Goal: Communication & Community: Answer question/provide support

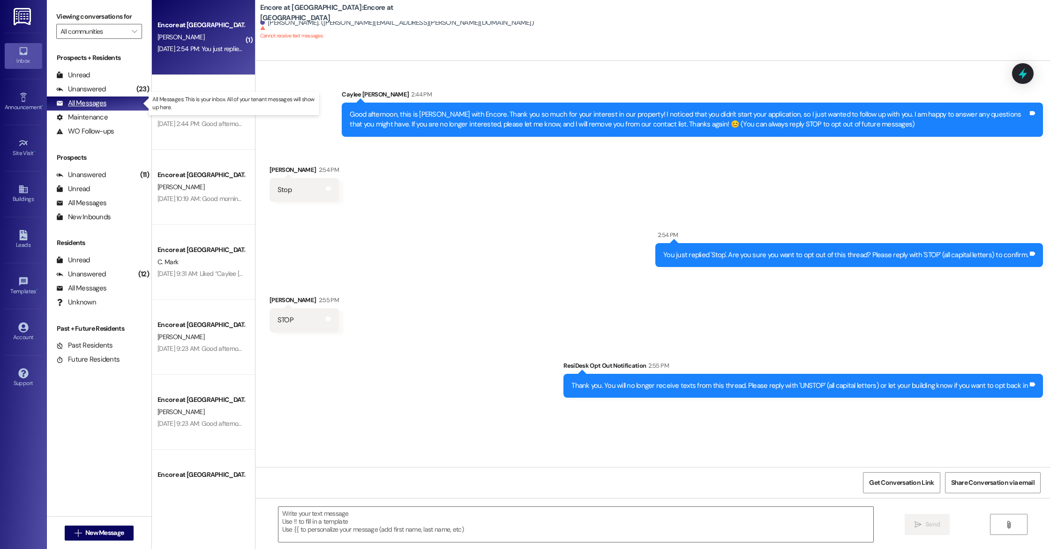
click at [103, 103] on div "All Messages" at bounding box center [81, 103] width 50 height 10
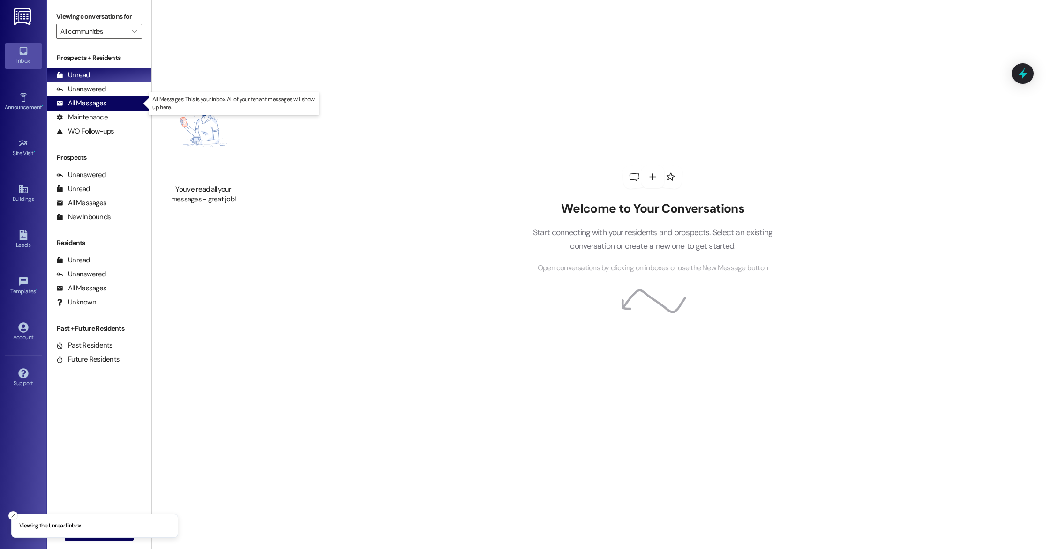
click at [89, 99] on div "All Messages" at bounding box center [81, 103] width 50 height 10
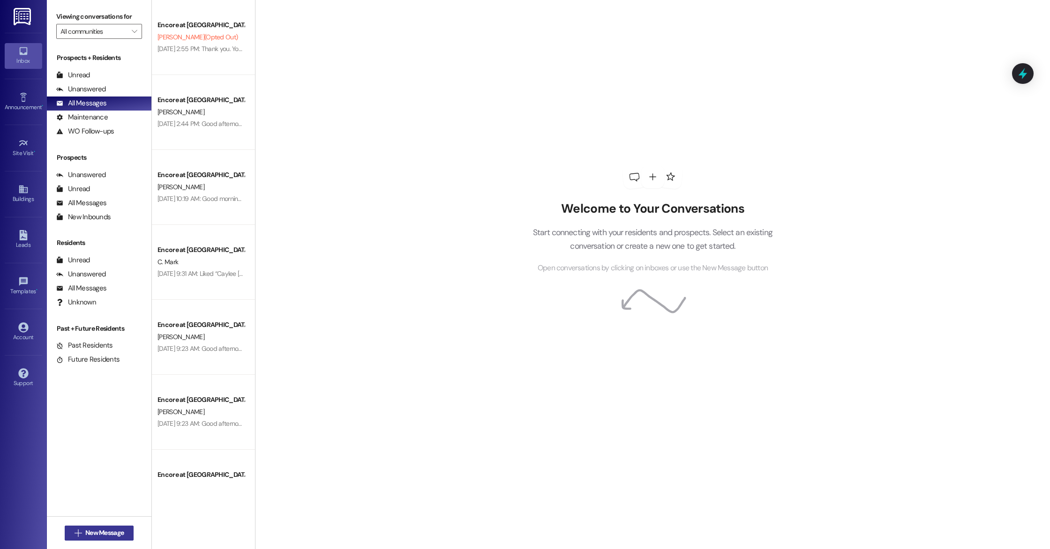
click at [115, 532] on span "New Message" at bounding box center [104, 533] width 38 height 10
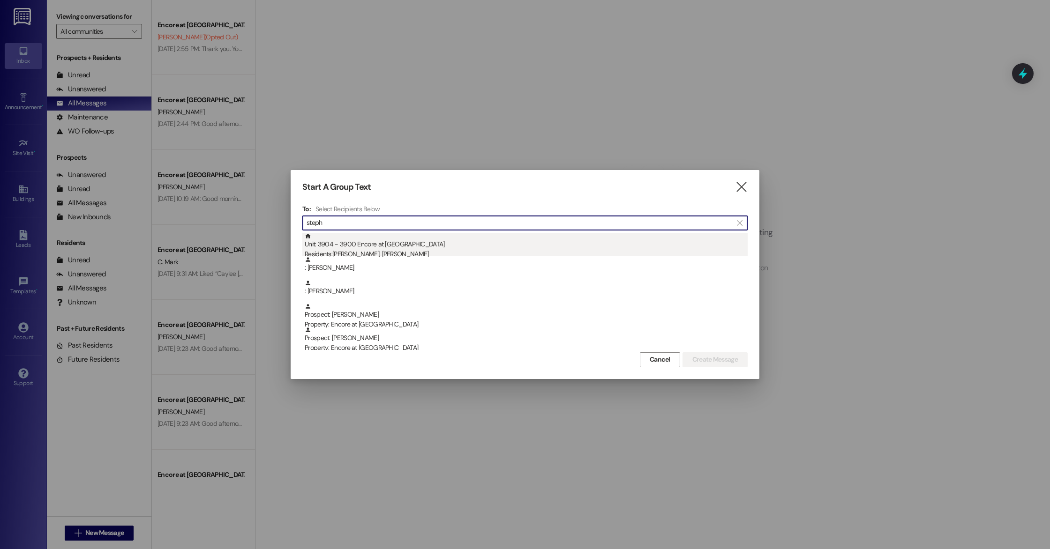
type input "steph"
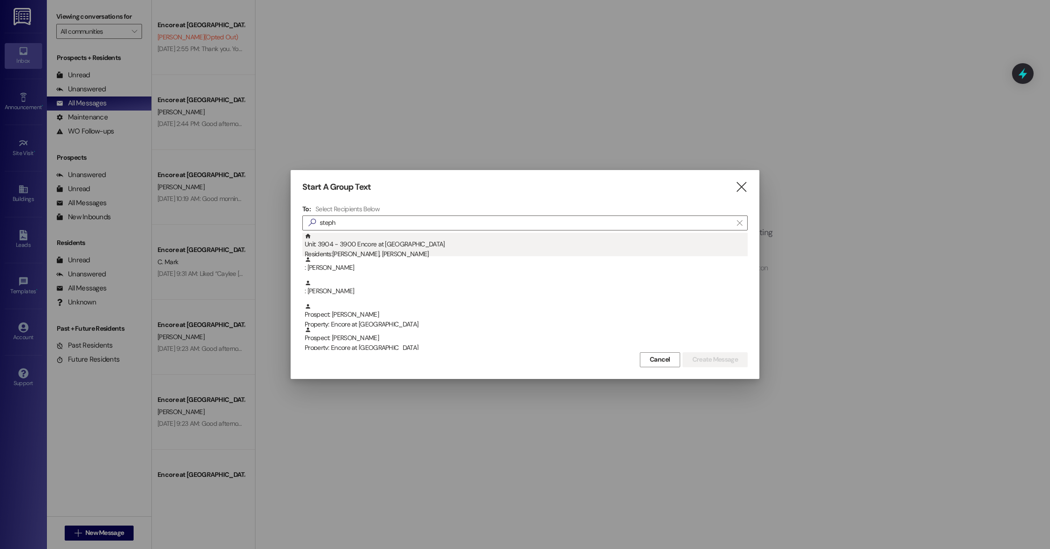
click at [417, 250] on div "Residents: [PERSON_NAME], [PERSON_NAME]" at bounding box center [526, 254] width 443 height 10
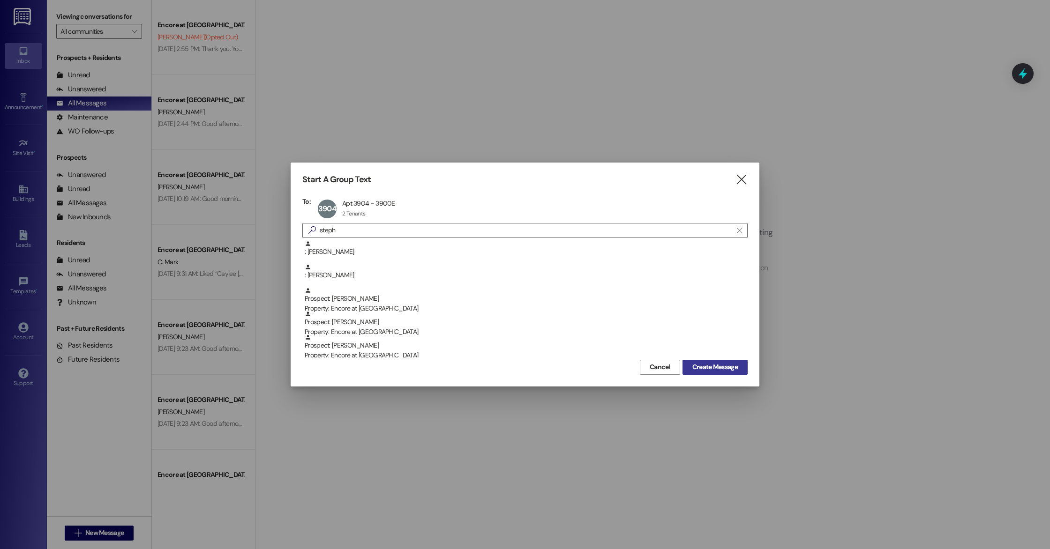
click at [694, 371] on span "Create Message" at bounding box center [714, 367] width 45 height 10
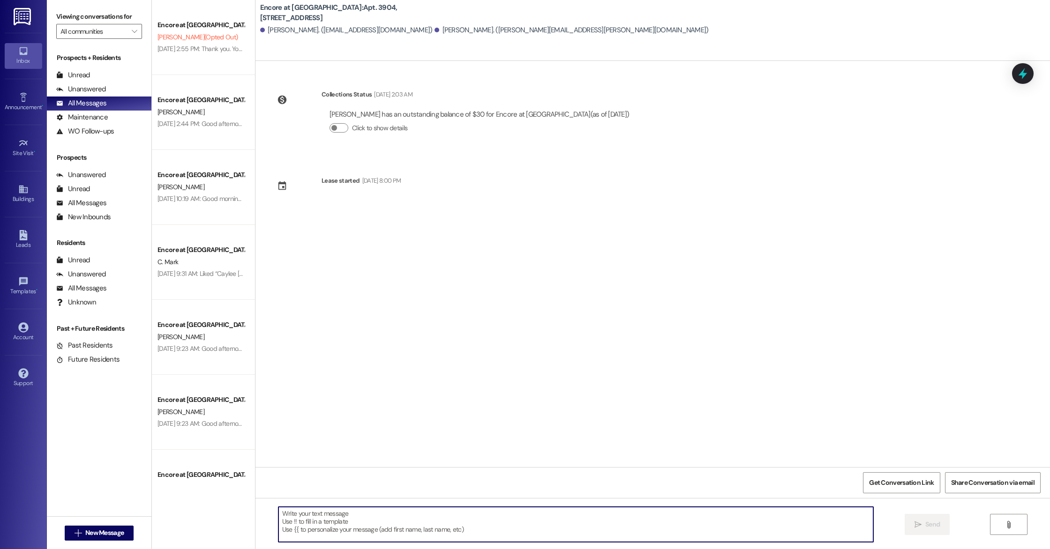
click at [460, 525] on textarea at bounding box center [575, 524] width 595 height 35
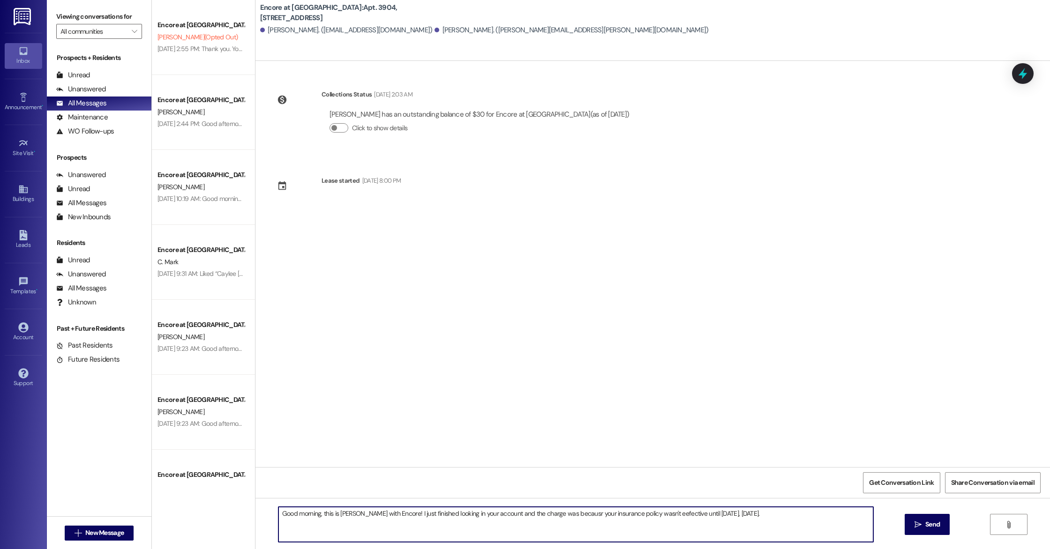
click at [660, 517] on textarea "Good morning, this is [PERSON_NAME] with Encore! I just finished looking in you…" at bounding box center [575, 524] width 595 height 35
click at [758, 516] on textarea "Good morning, this is [PERSON_NAME] with Encore! I just finished looking in you…" at bounding box center [575, 524] width 595 height 35
click at [557, 514] on textarea "Good morning, this is [PERSON_NAME] with Encore! I just finished looking in you…" at bounding box center [575, 524] width 595 height 35
click at [774, 525] on textarea "Good morning, this is [PERSON_NAME] with Encore! I just finished looking in you…" at bounding box center [575, 524] width 595 height 35
click at [737, 527] on textarea "Good morning, this is [PERSON_NAME] with Encore! I just finished looking in you…" at bounding box center [575, 524] width 595 height 35
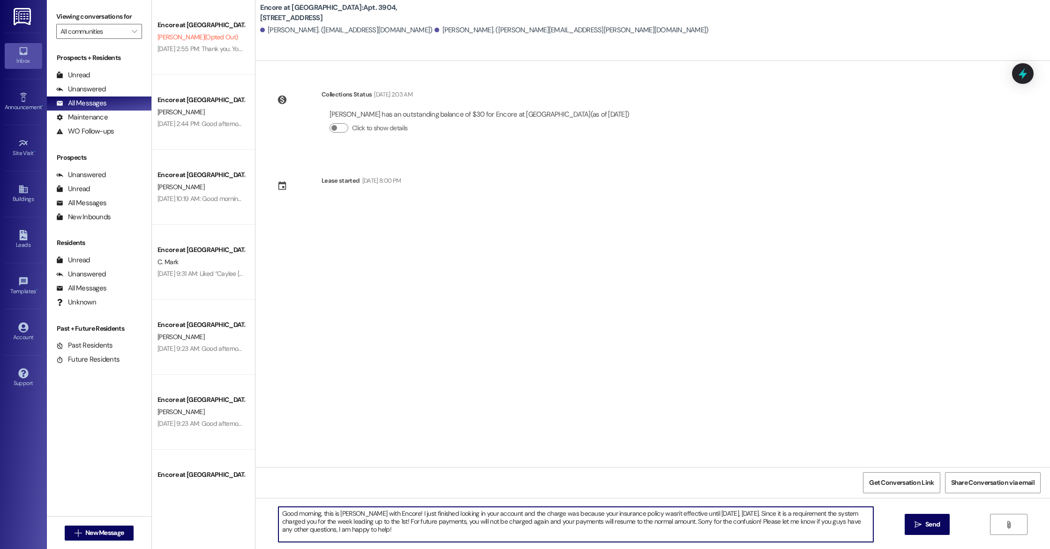
drag, startPoint x: 544, startPoint y: 514, endPoint x: 567, endPoint y: 510, distance: 23.3
click at [567, 510] on textarea "Good morning, this is [PERSON_NAME] with Encore! I just finished looking in you…" at bounding box center [575, 524] width 595 height 35
click at [555, 515] on textarea "Good morning, this is [PERSON_NAME] with Encore! I just finished looking in you…" at bounding box center [575, 524] width 595 height 35
drag, startPoint x: 661, startPoint y: 513, endPoint x: 687, endPoint y: 506, distance: 26.7
click at [682, 508] on textarea "Good morning, this is [PERSON_NAME] with Encore! I just finished looking in you…" at bounding box center [575, 524] width 595 height 35
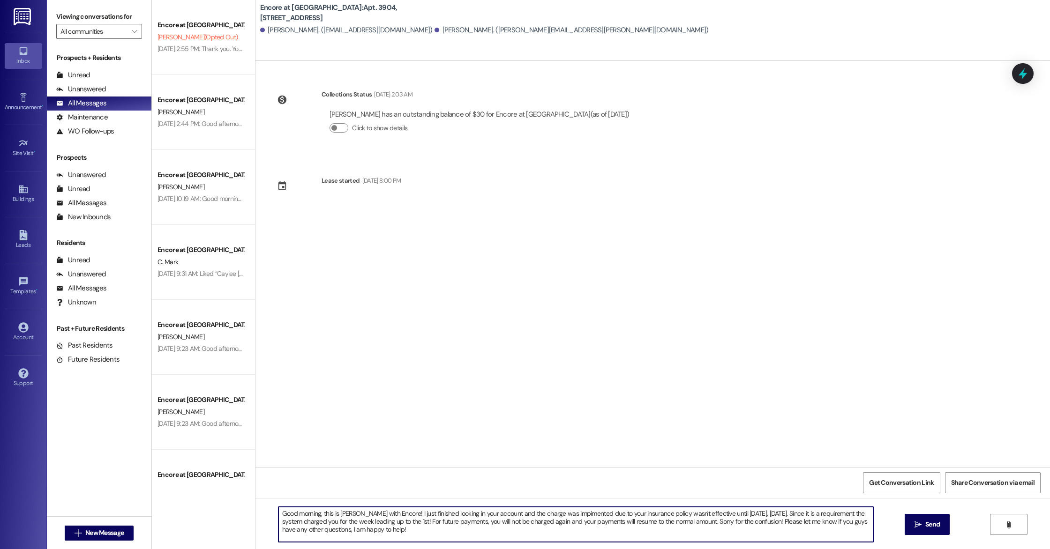
drag, startPoint x: 657, startPoint y: 515, endPoint x: 675, endPoint y: 512, distance: 18.6
click at [675, 512] on textarea "Good morning, this is [PERSON_NAME] with Encore! I just finished looking in you…" at bounding box center [575, 524] width 595 height 35
click at [667, 515] on textarea "Good morning, this is [PERSON_NAME] with Encore! I just finished looking in you…" at bounding box center [575, 524] width 595 height 35
click at [484, 530] on textarea "Good morning, this is [PERSON_NAME] with Encore! I just finished looking in you…" at bounding box center [575, 524] width 595 height 35
click at [554, 515] on textarea "Good morning, this is [PERSON_NAME] with Encore! I just finished looking in you…" at bounding box center [575, 524] width 595 height 35
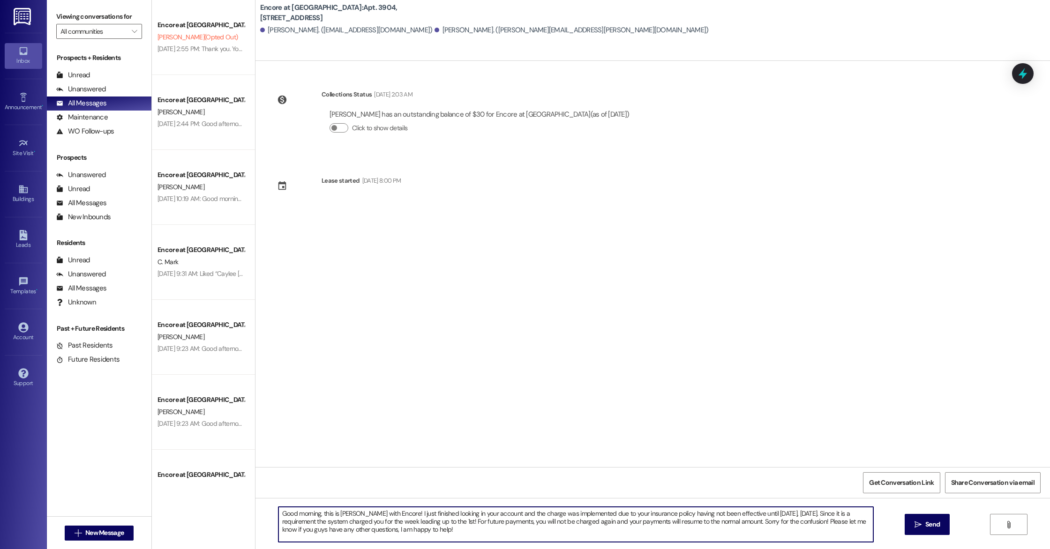
click at [503, 536] on textarea "Good morning, this is [PERSON_NAME] with Encore! I just finished looking in you…" at bounding box center [575, 524] width 595 height 35
drag, startPoint x: 818, startPoint y: 512, endPoint x: 826, endPoint y: 510, distance: 8.2
click at [814, 516] on textarea "Good morning, this is [PERSON_NAME] with Encore! I just finished looking in you…" at bounding box center [575, 524] width 595 height 35
click at [472, 529] on textarea "Good morning, this is [PERSON_NAME] with Encore! I just finished looking in you…" at bounding box center [575, 524] width 595 height 35
drag, startPoint x: 325, startPoint y: 523, endPoint x: 343, endPoint y: 520, distance: 18.0
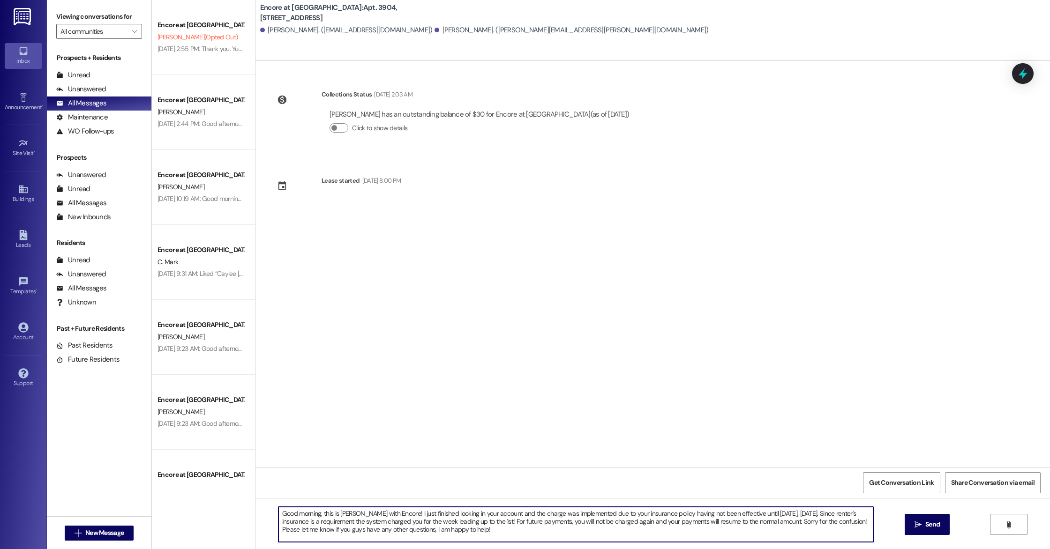
click at [343, 520] on textarea "Good morning, this is [PERSON_NAME] with Encore! I just finished looking in you…" at bounding box center [575, 524] width 595 height 35
drag, startPoint x: 523, startPoint y: 523, endPoint x: 562, endPoint y: 518, distance: 38.7
click at [523, 523] on textarea "Good morning, this is [PERSON_NAME] with Encore! I just finished looking in you…" at bounding box center [575, 524] width 595 height 35
click at [605, 527] on textarea "Good morning, this is [PERSON_NAME] with Encore! I just finished looking in you…" at bounding box center [575, 524] width 595 height 35
type textarea "Good morning, this is [PERSON_NAME] with Encore! I just finished looking in you…"
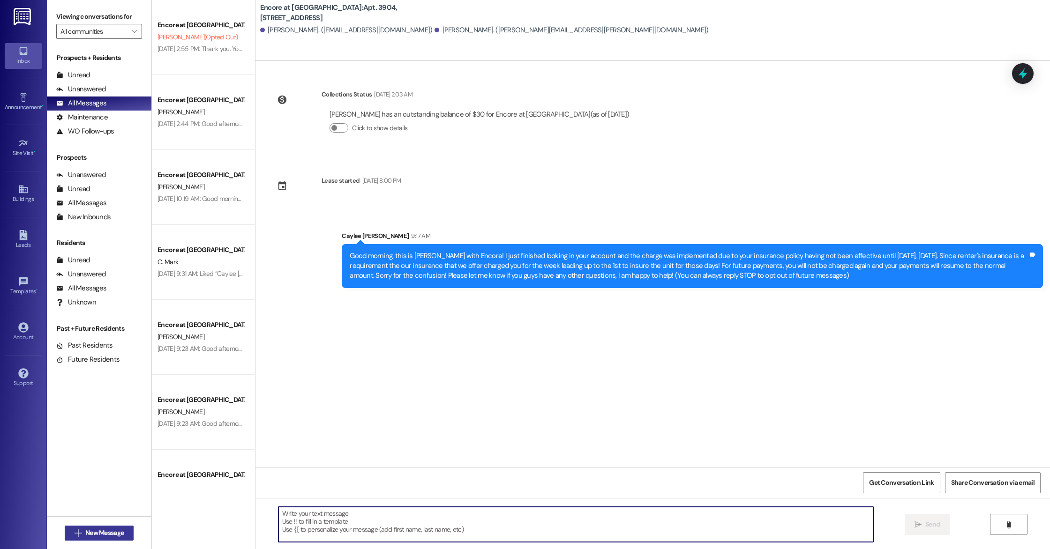
click at [87, 534] on span "New Message" at bounding box center [104, 533] width 38 height 10
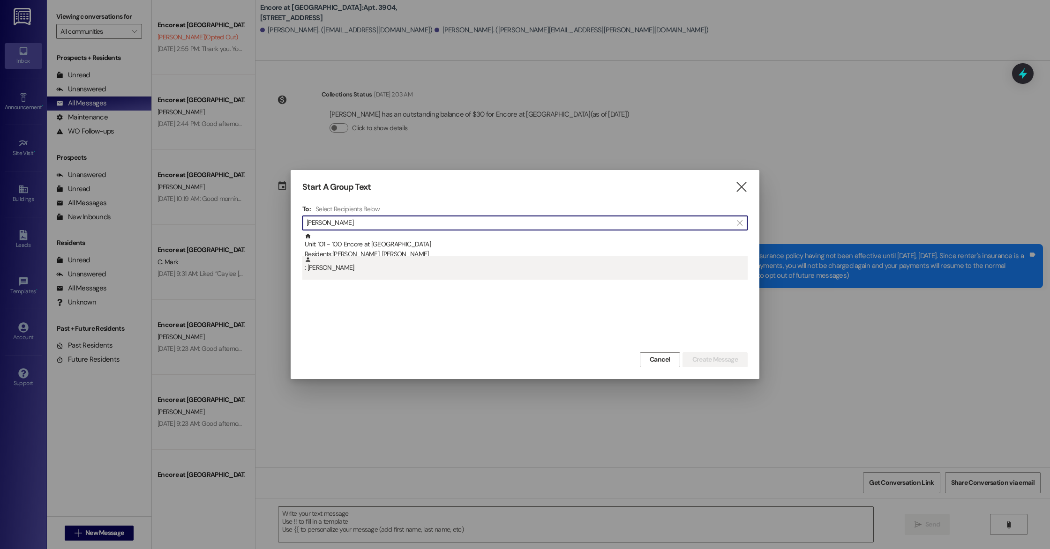
type input "[PERSON_NAME]"
click at [385, 269] on div ": [PERSON_NAME]" at bounding box center [526, 264] width 443 height 16
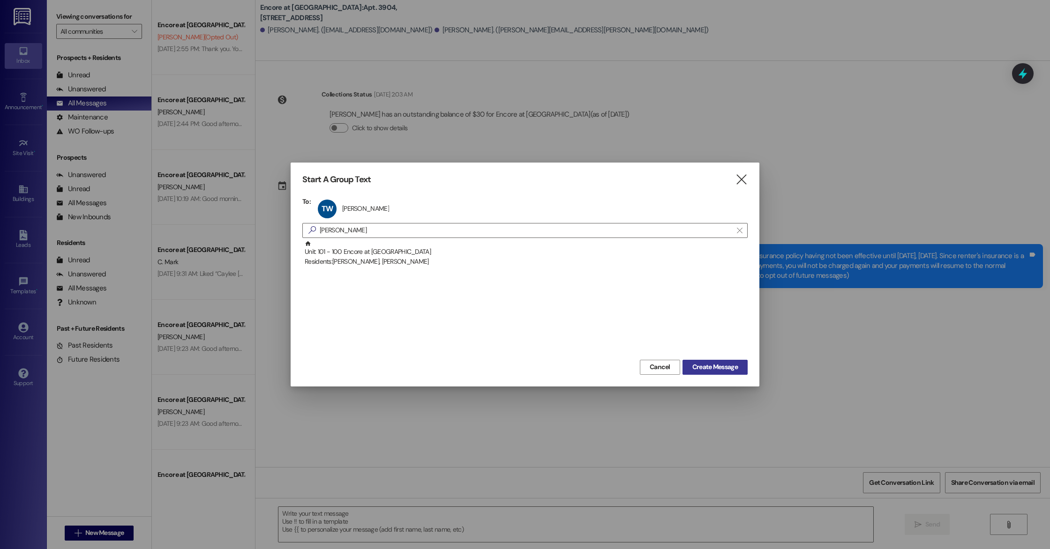
click at [728, 372] on span "Create Message" at bounding box center [714, 367] width 45 height 10
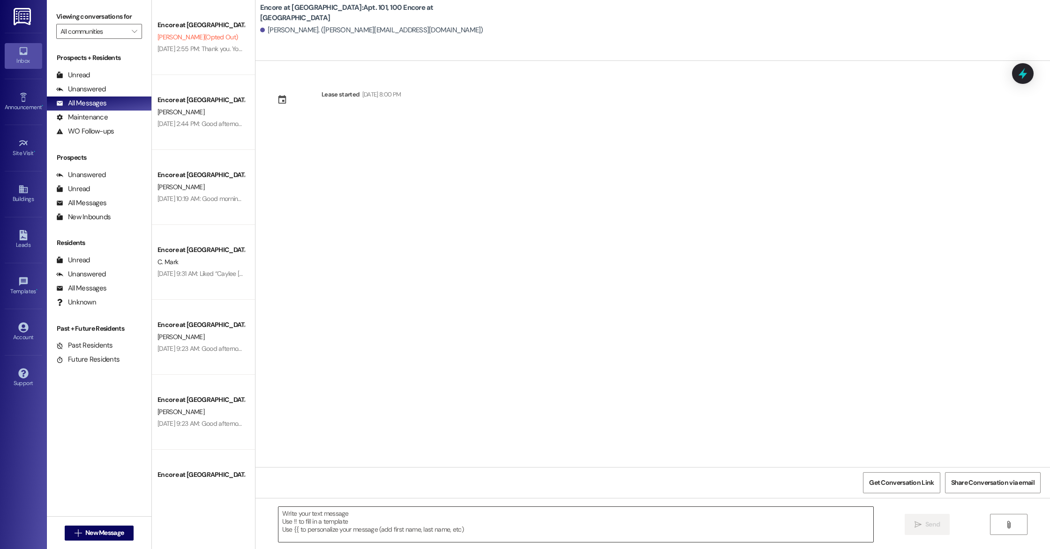
click at [501, 538] on textarea at bounding box center [575, 524] width 595 height 35
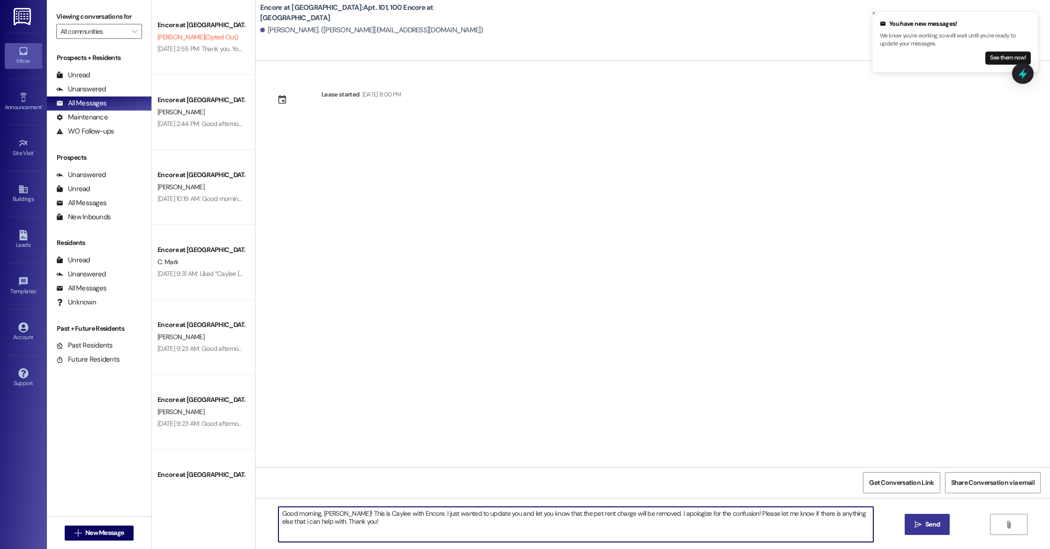
type textarea "Good morning, [PERSON_NAME]! This is Caylee with Encore. I just wanted to updat…"
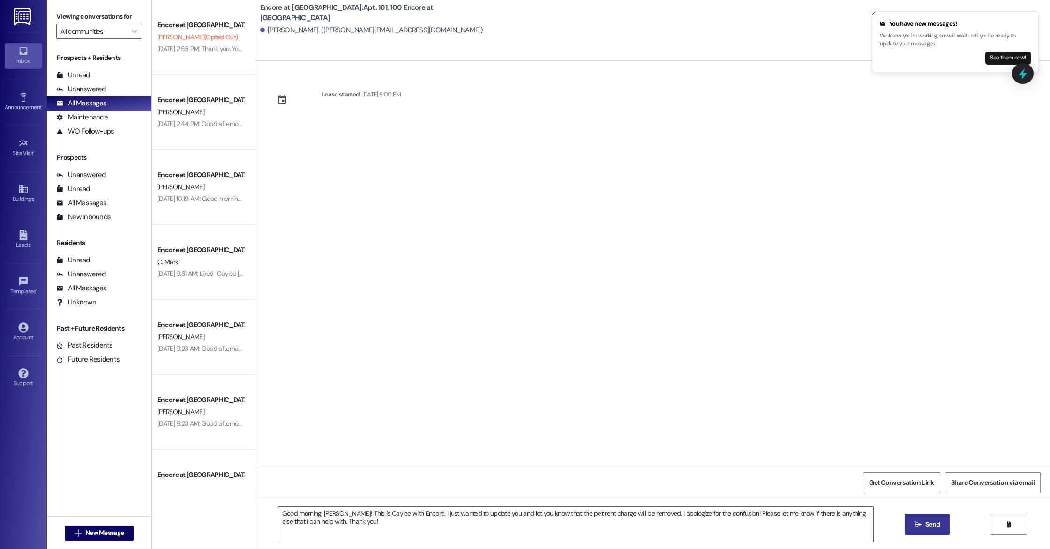
click at [923, 523] on span "Send" at bounding box center [932, 525] width 18 height 10
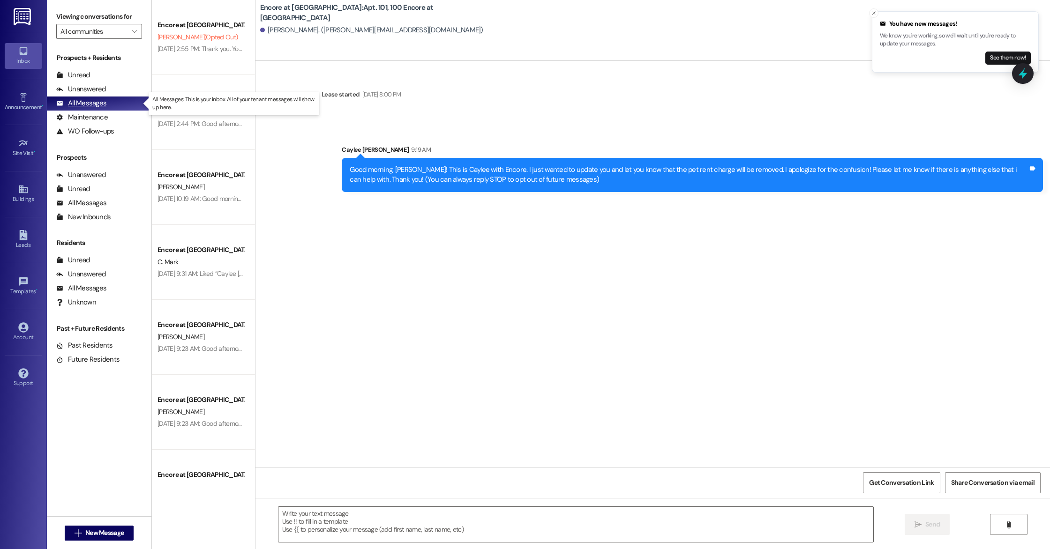
click at [110, 105] on div "All Messages (undefined)" at bounding box center [99, 104] width 105 height 14
click at [1001, 57] on button "See them now!" at bounding box center [1007, 58] width 45 height 13
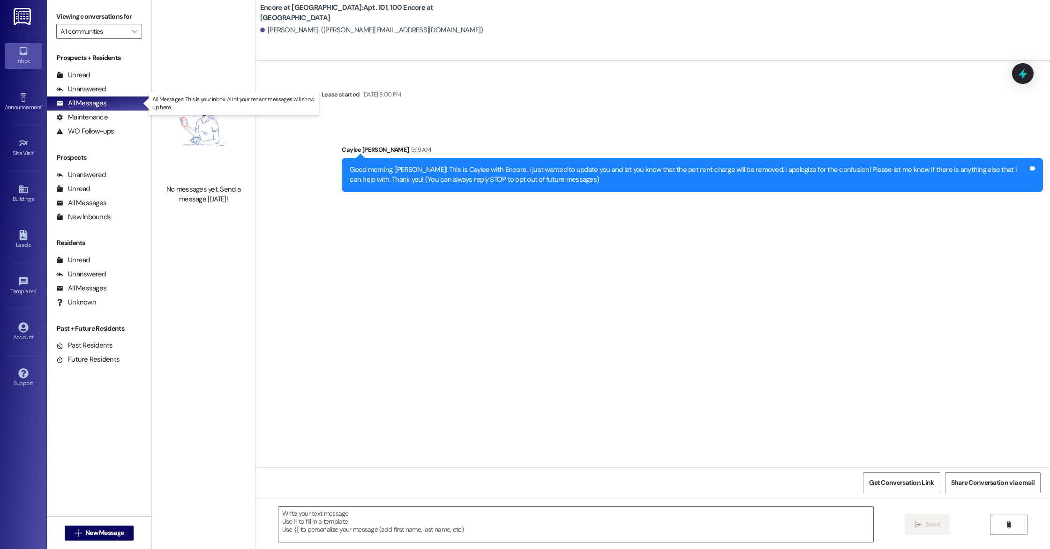
click at [75, 104] on div "All Messages" at bounding box center [81, 103] width 50 height 10
click at [110, 265] on div "Unread (0)" at bounding box center [99, 261] width 105 height 14
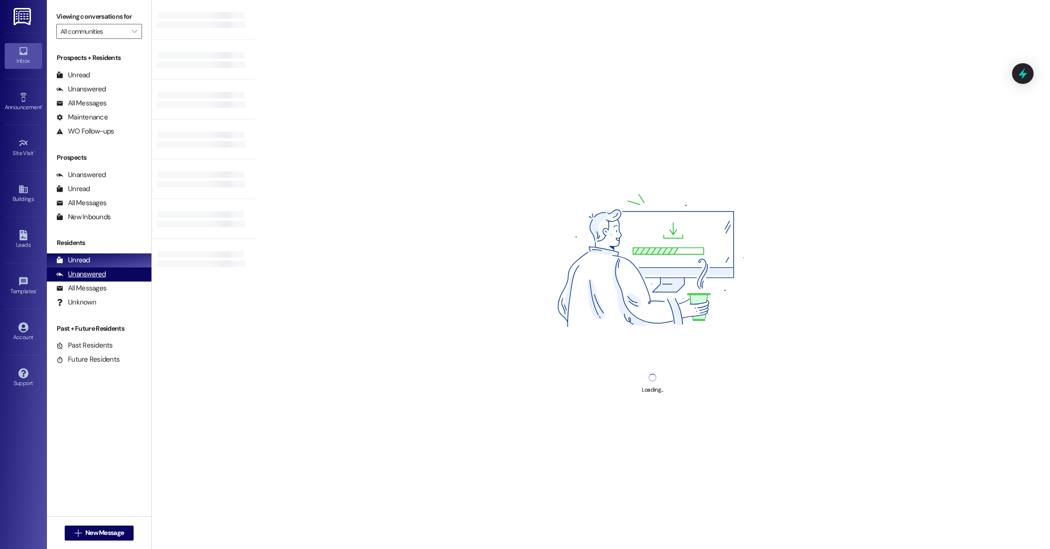
click at [106, 273] on div "Unanswered (0)" at bounding box center [99, 275] width 105 height 14
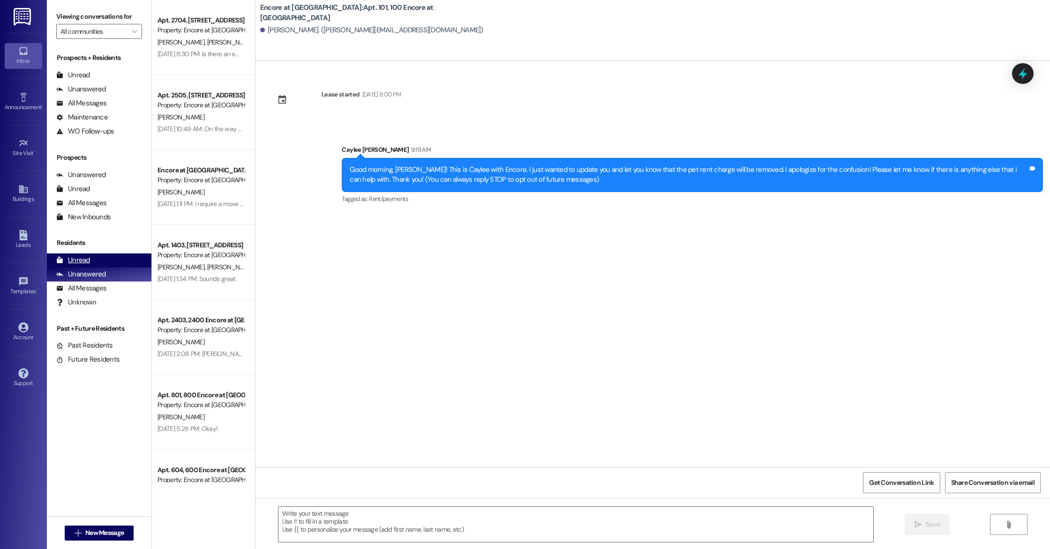
click at [105, 262] on div "Unread (0)" at bounding box center [99, 261] width 105 height 14
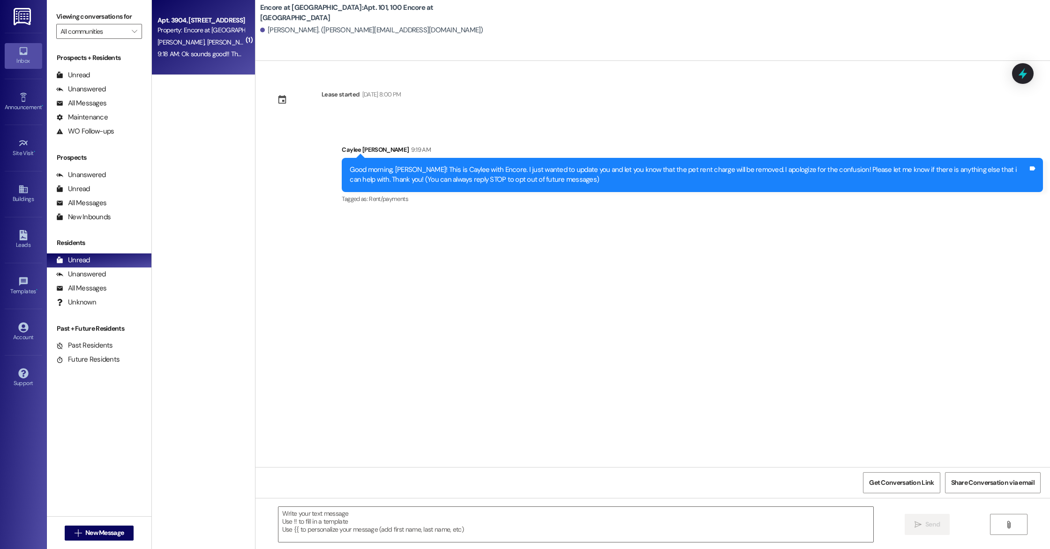
click at [170, 31] on div "Property: Encore at [GEOGRAPHIC_DATA]" at bounding box center [200, 30] width 87 height 10
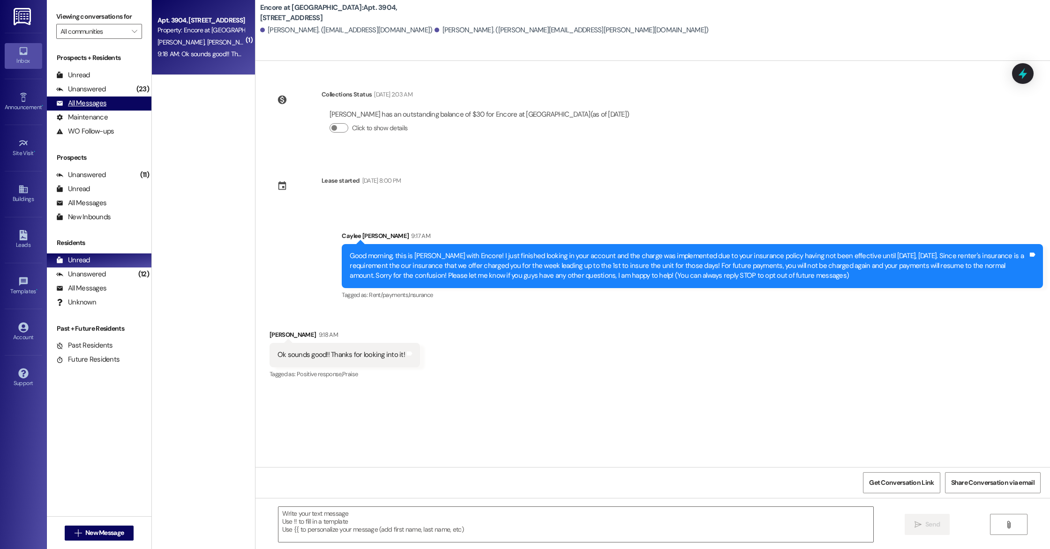
click at [94, 104] on div "All Messages" at bounding box center [81, 103] width 50 height 10
